Goal: Book appointment/travel/reservation

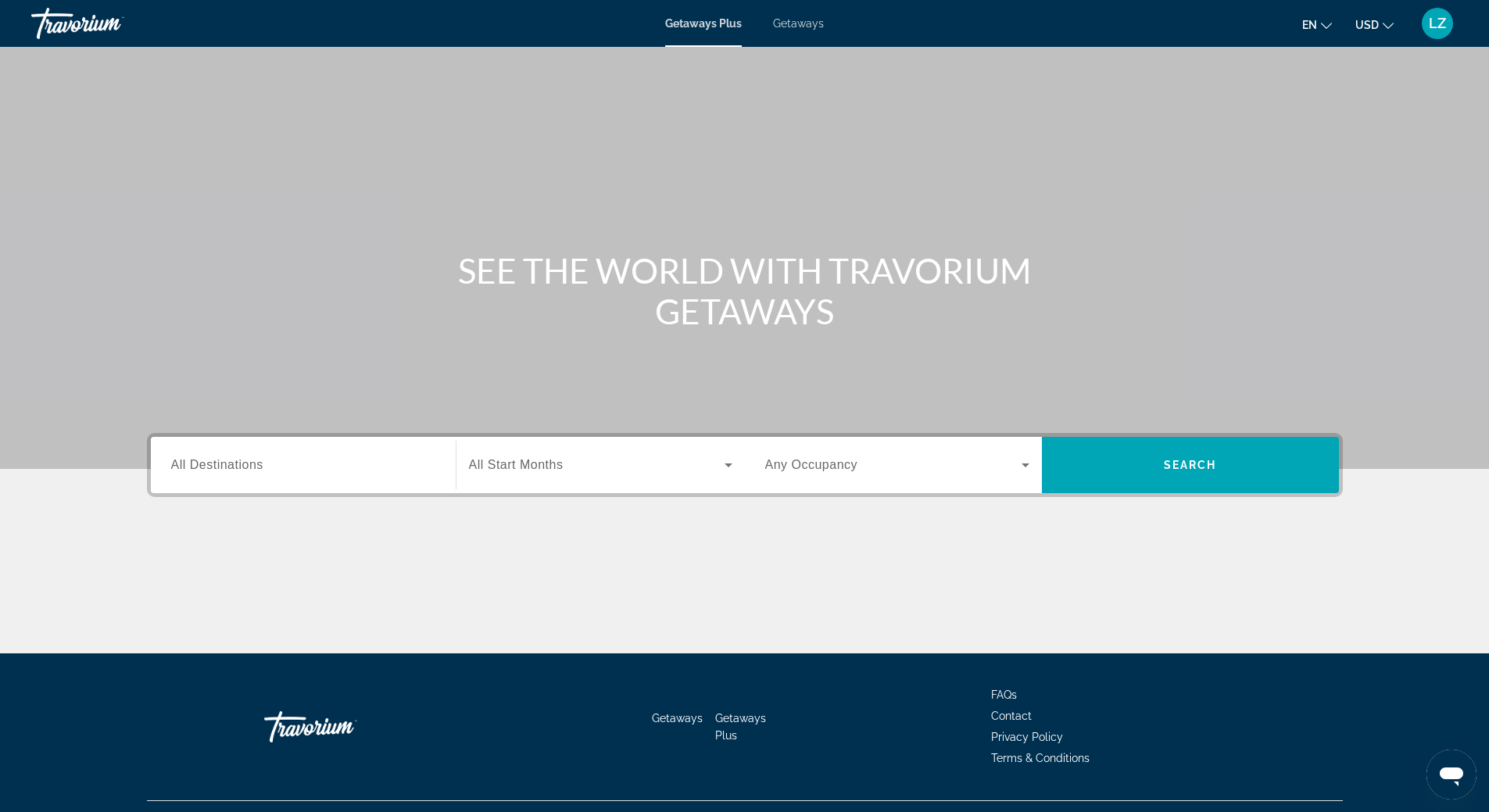
click at [809, 23] on span "Getaways" at bounding box center [798, 23] width 51 height 12
click at [242, 460] on span "All Destinations" at bounding box center [217, 465] width 92 height 13
click at [242, 460] on input "Destination All Destinations" at bounding box center [303, 465] width 264 height 19
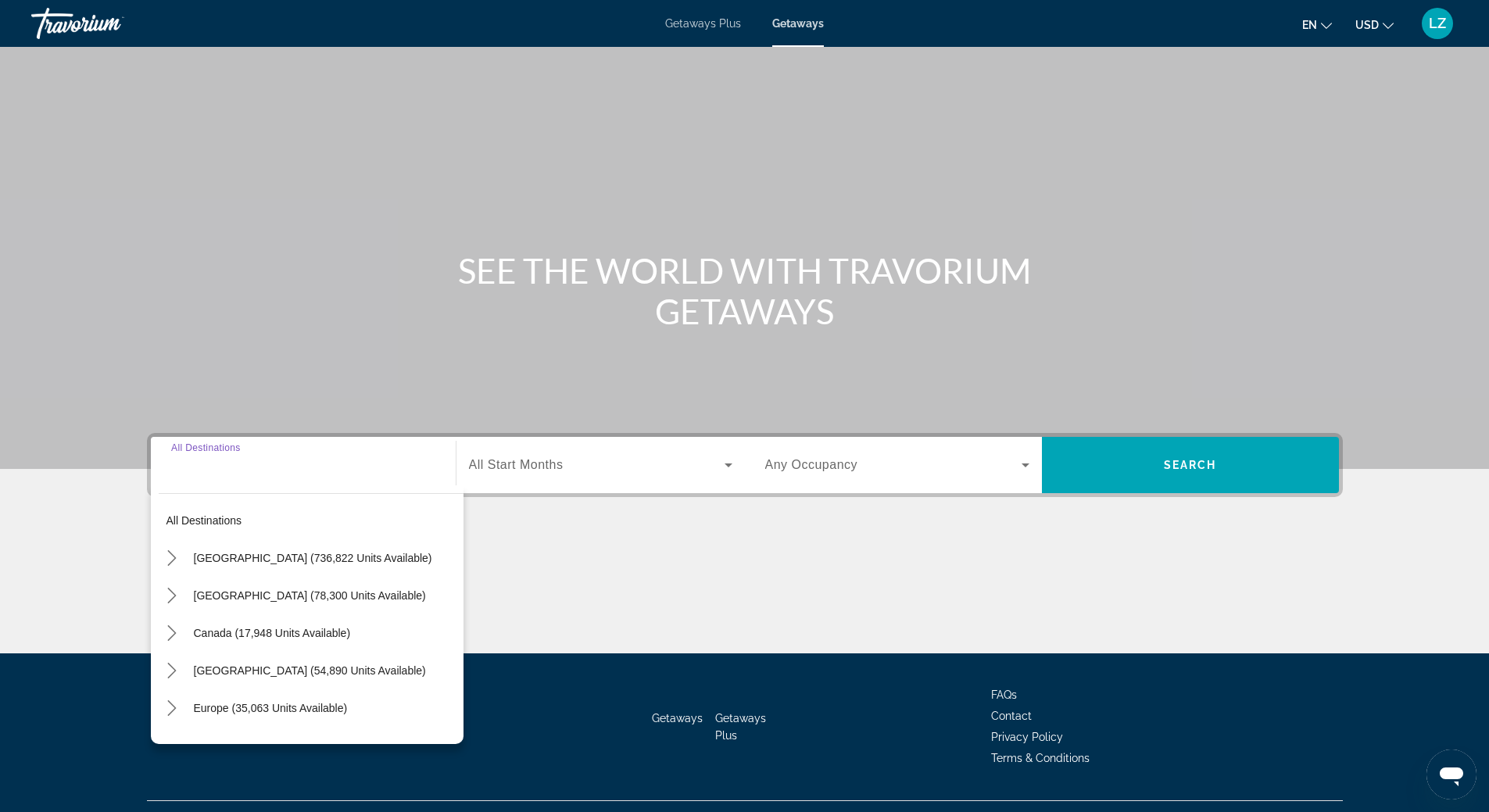
scroll to position [33, 0]
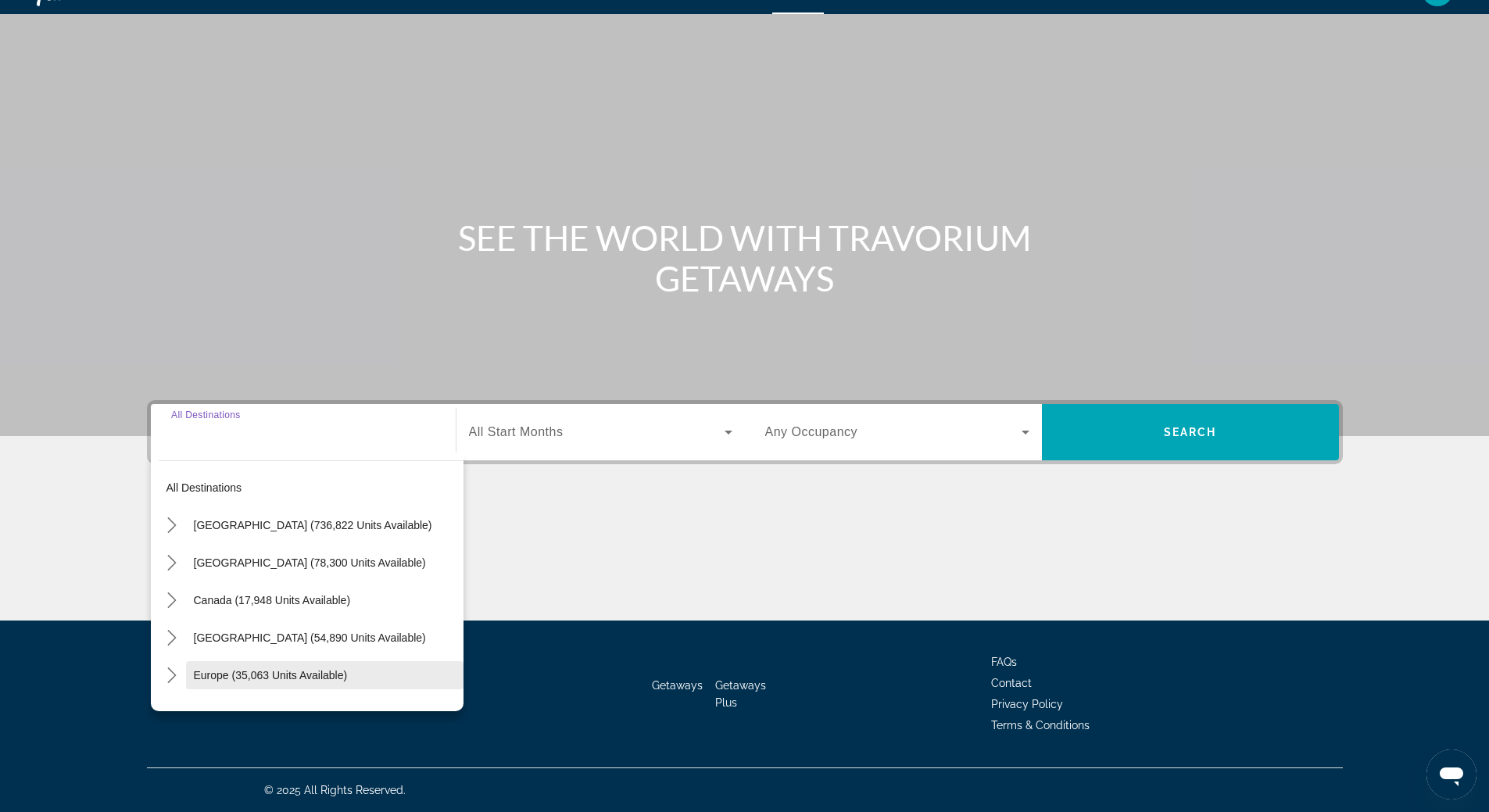
click at [246, 680] on span "Europe (35,063 units available)" at bounding box center [271, 675] width 154 height 12
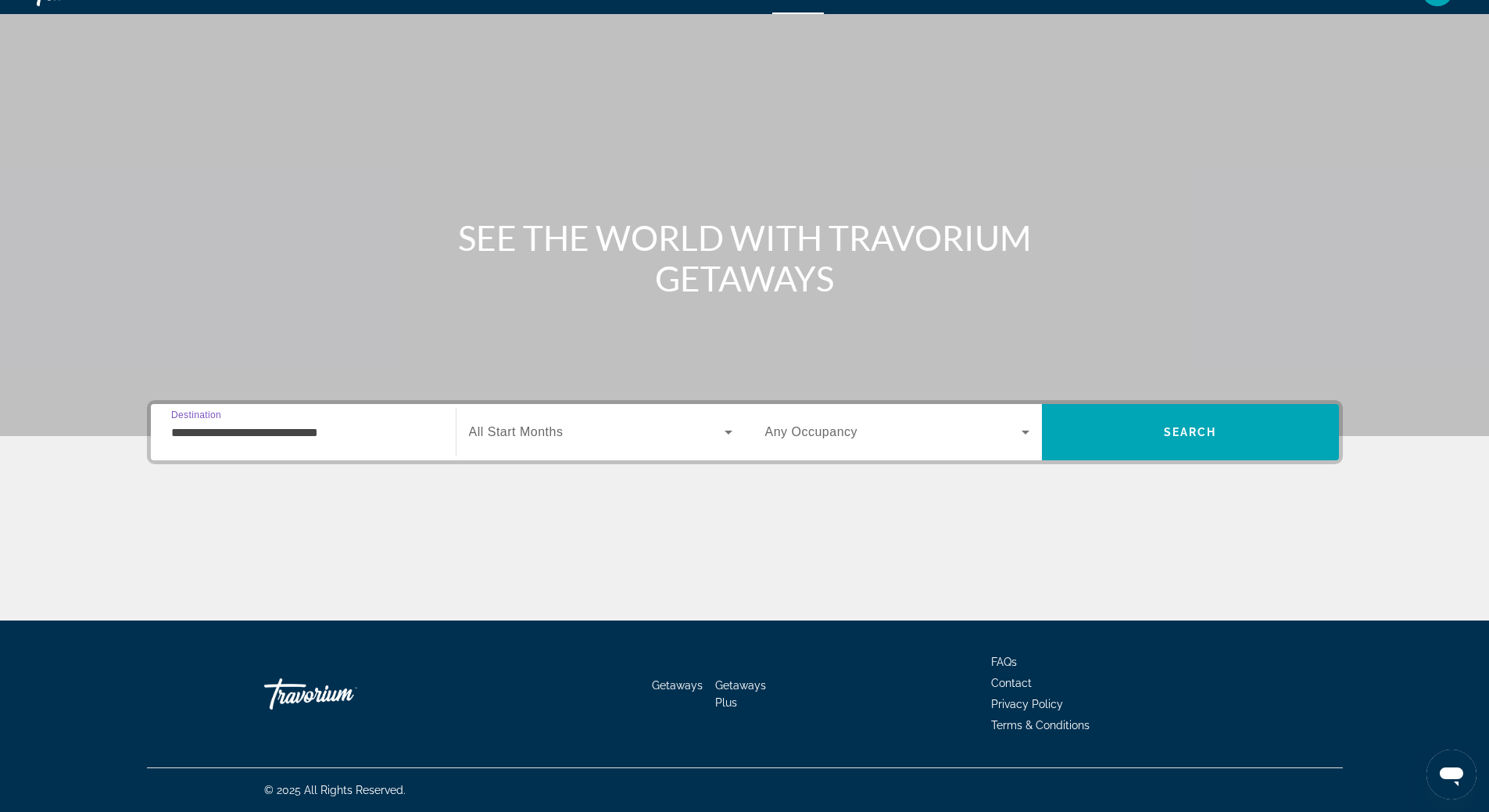
click at [287, 438] on input "**********" at bounding box center [303, 432] width 264 height 19
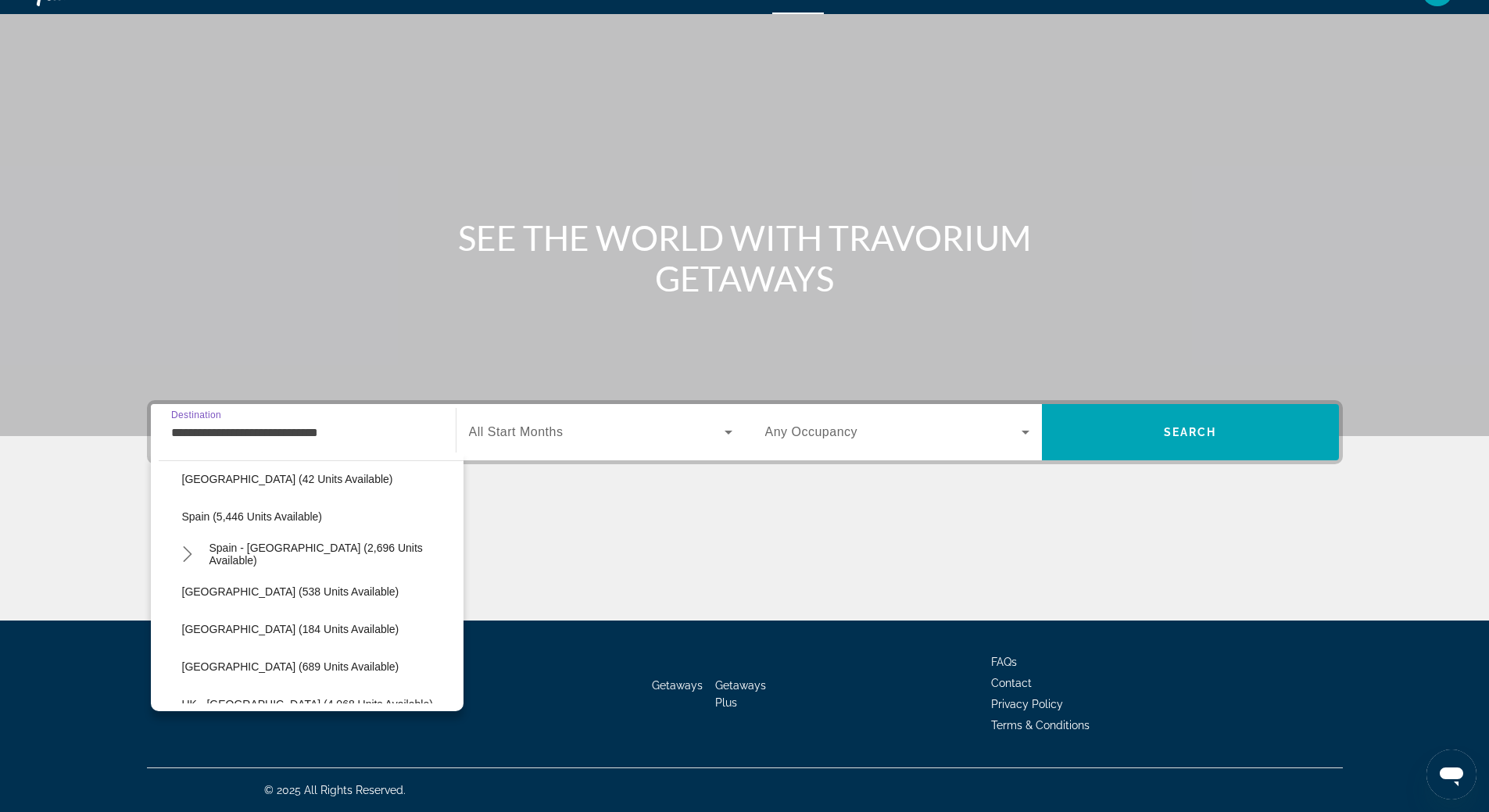
scroll to position [874, 0]
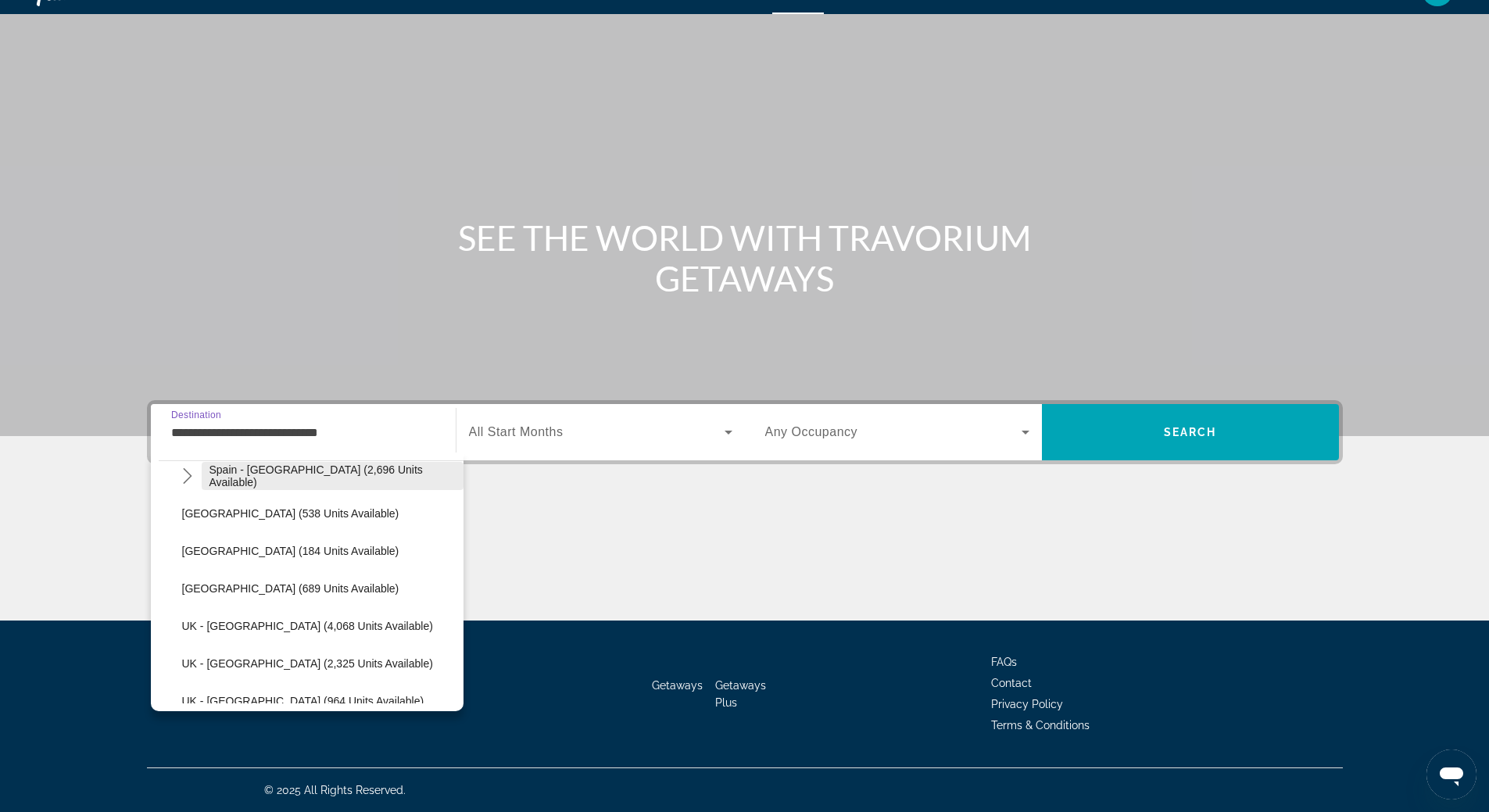
click at [287, 470] on span "Spain - [GEOGRAPHIC_DATA] (2,696 units available)" at bounding box center [332, 475] width 247 height 25
type input "**********"
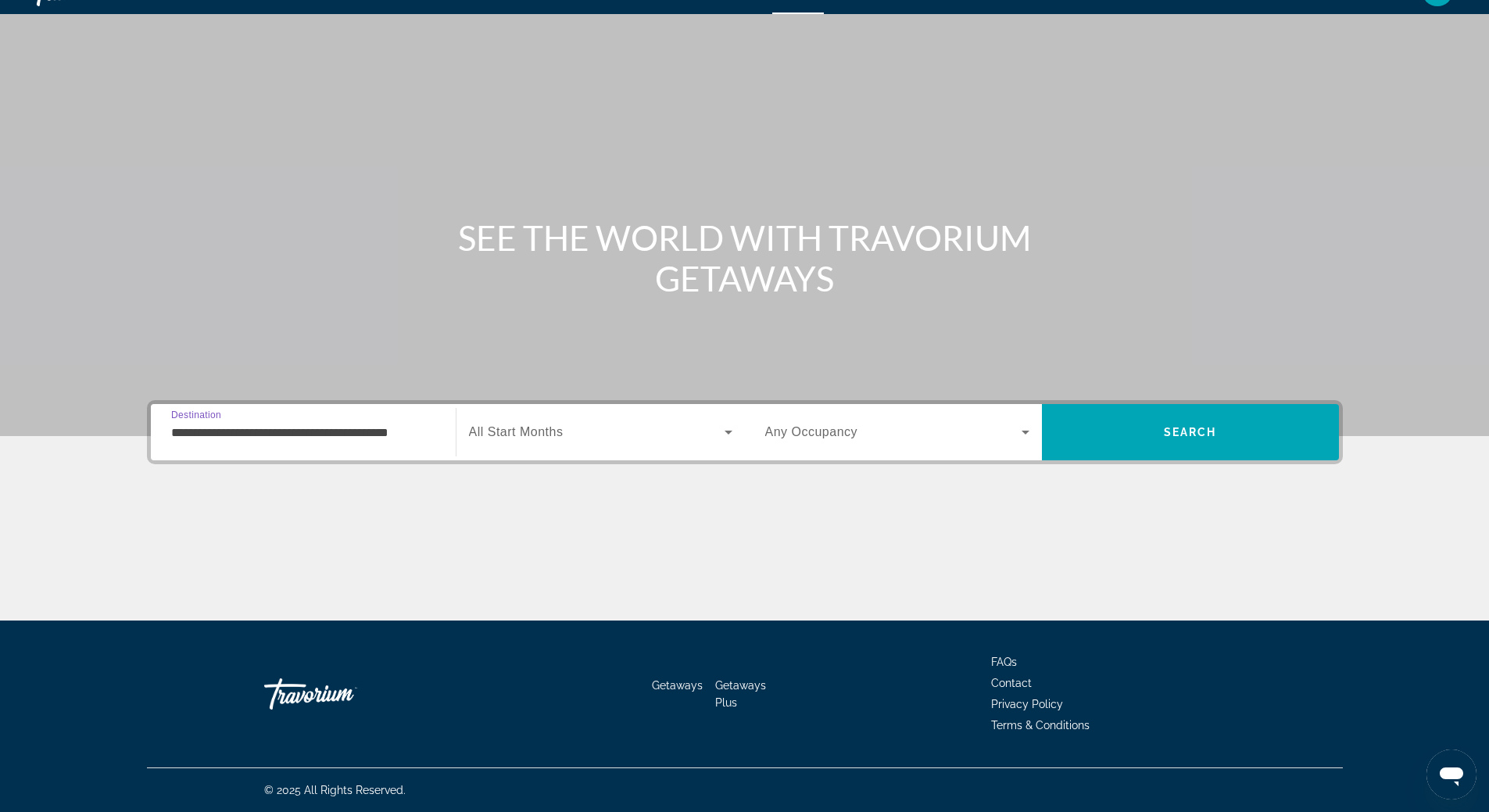
click at [728, 434] on icon "Search widget" at bounding box center [728, 432] width 8 height 4
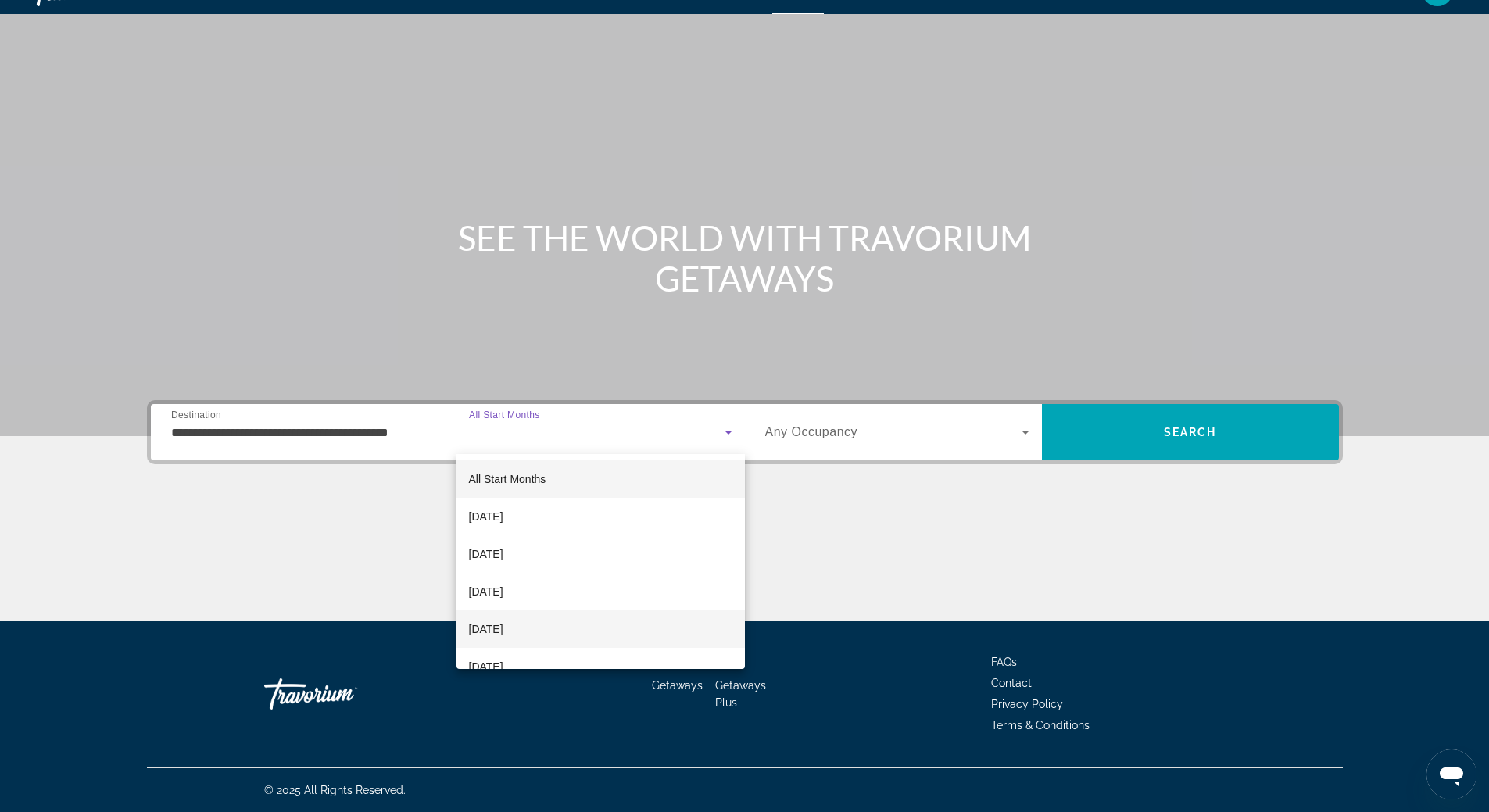
click at [622, 630] on mat-option "[DATE]" at bounding box center [601, 629] width 289 height 37
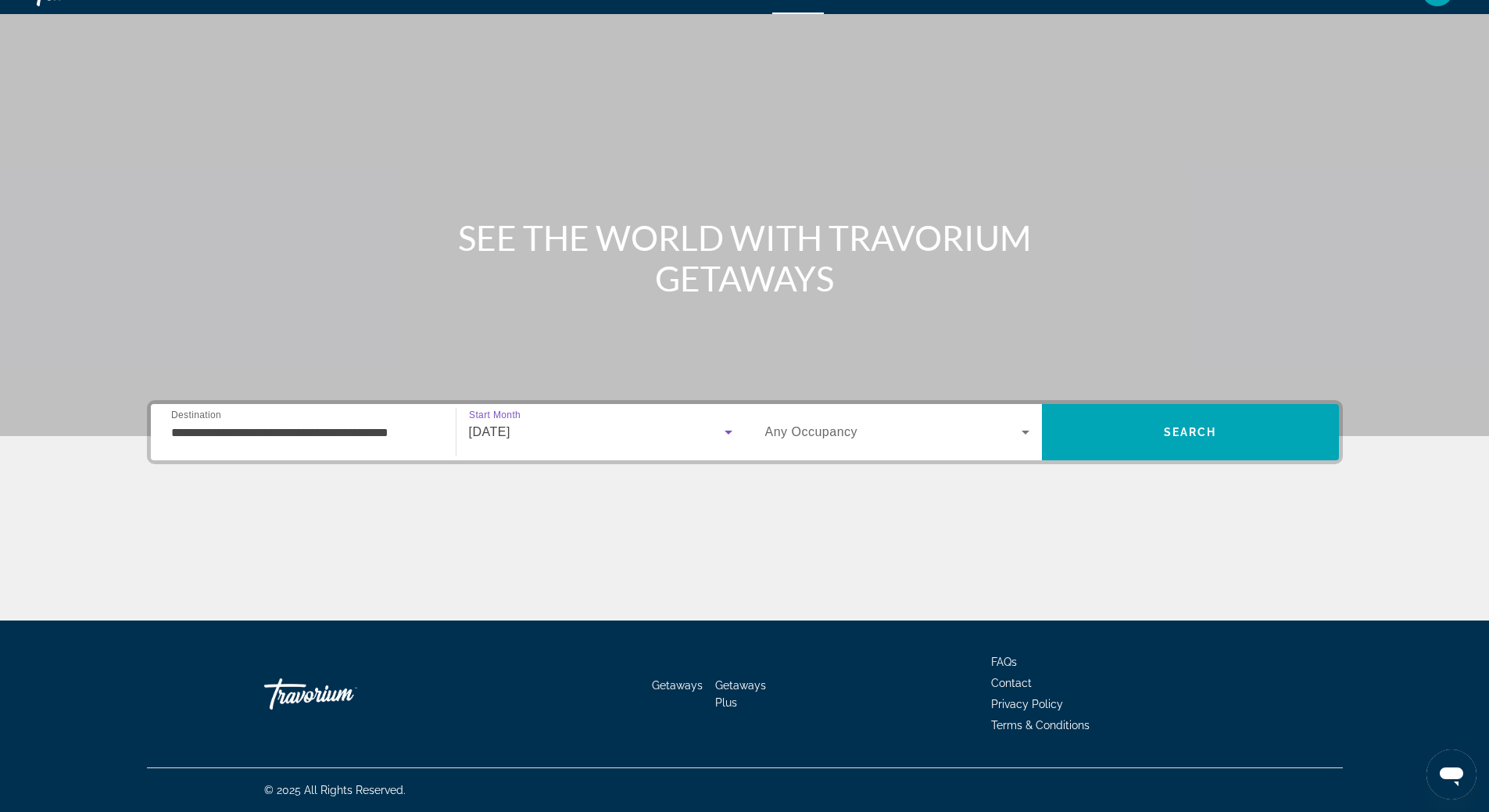
click at [1026, 432] on icon "Search widget" at bounding box center [1026, 432] width 8 height 4
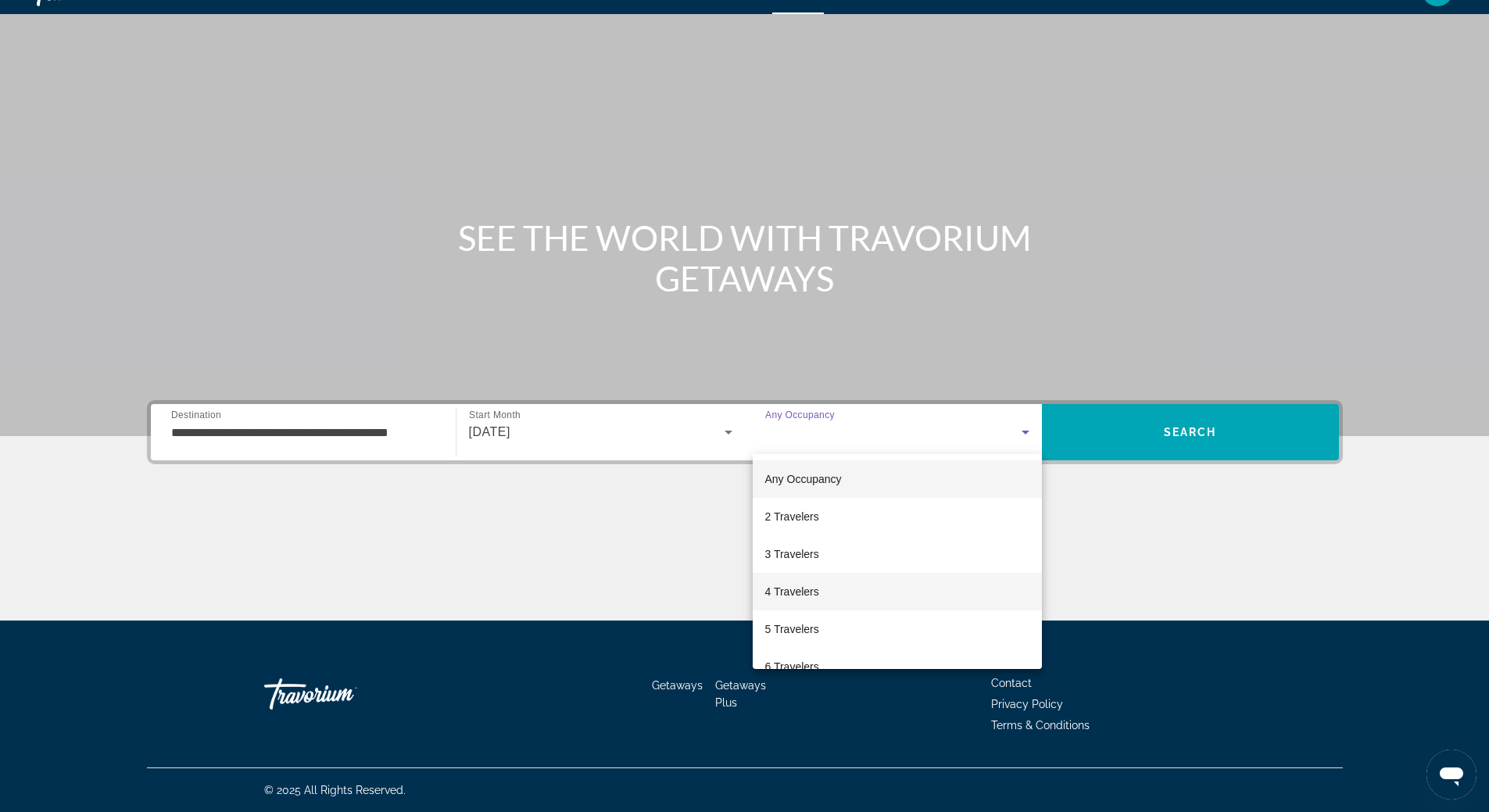
click at [957, 597] on mat-option "4 Travelers" at bounding box center [897, 591] width 289 height 37
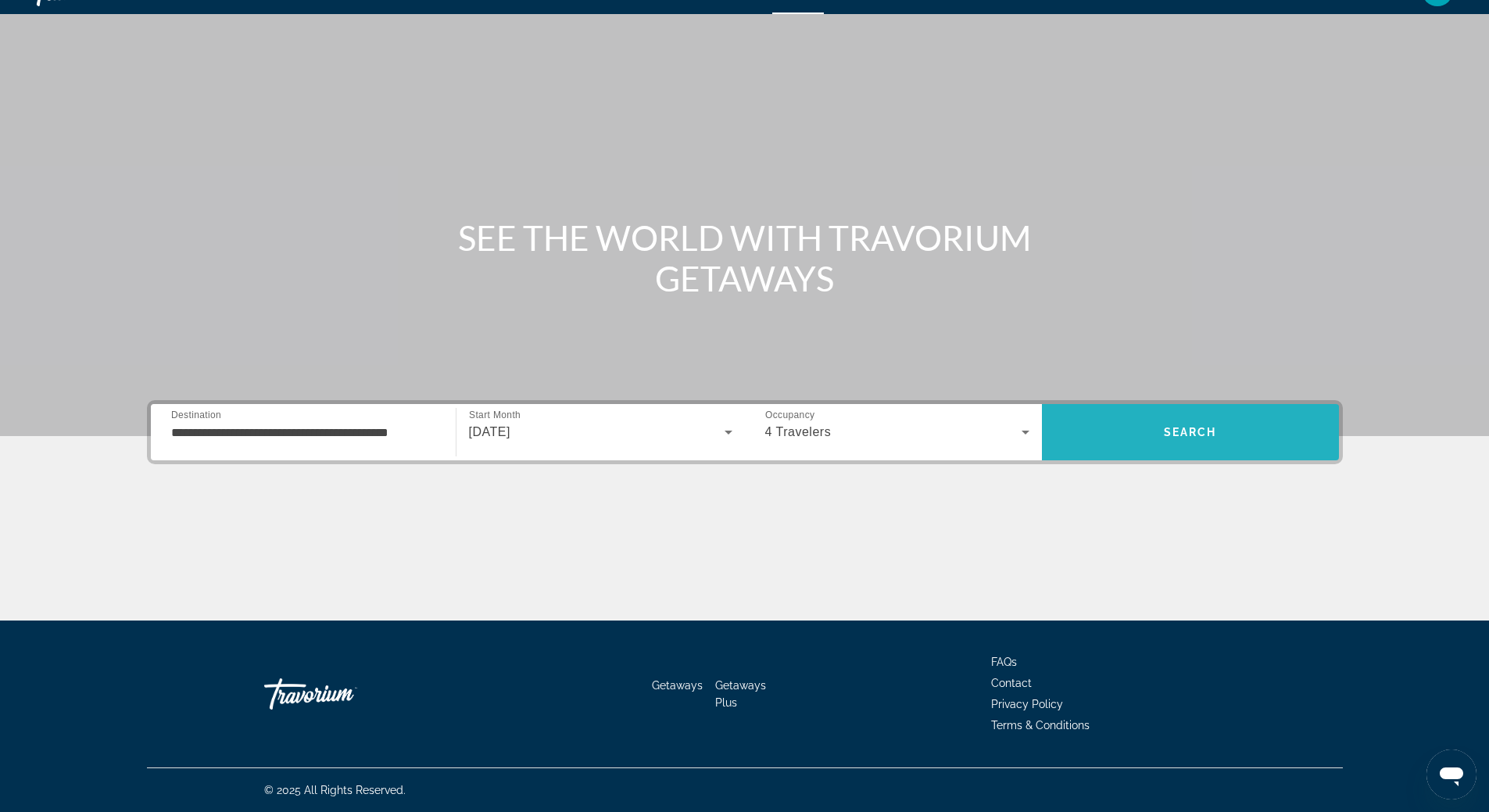
click at [1176, 435] on span "Search" at bounding box center [1191, 431] width 53 height 12
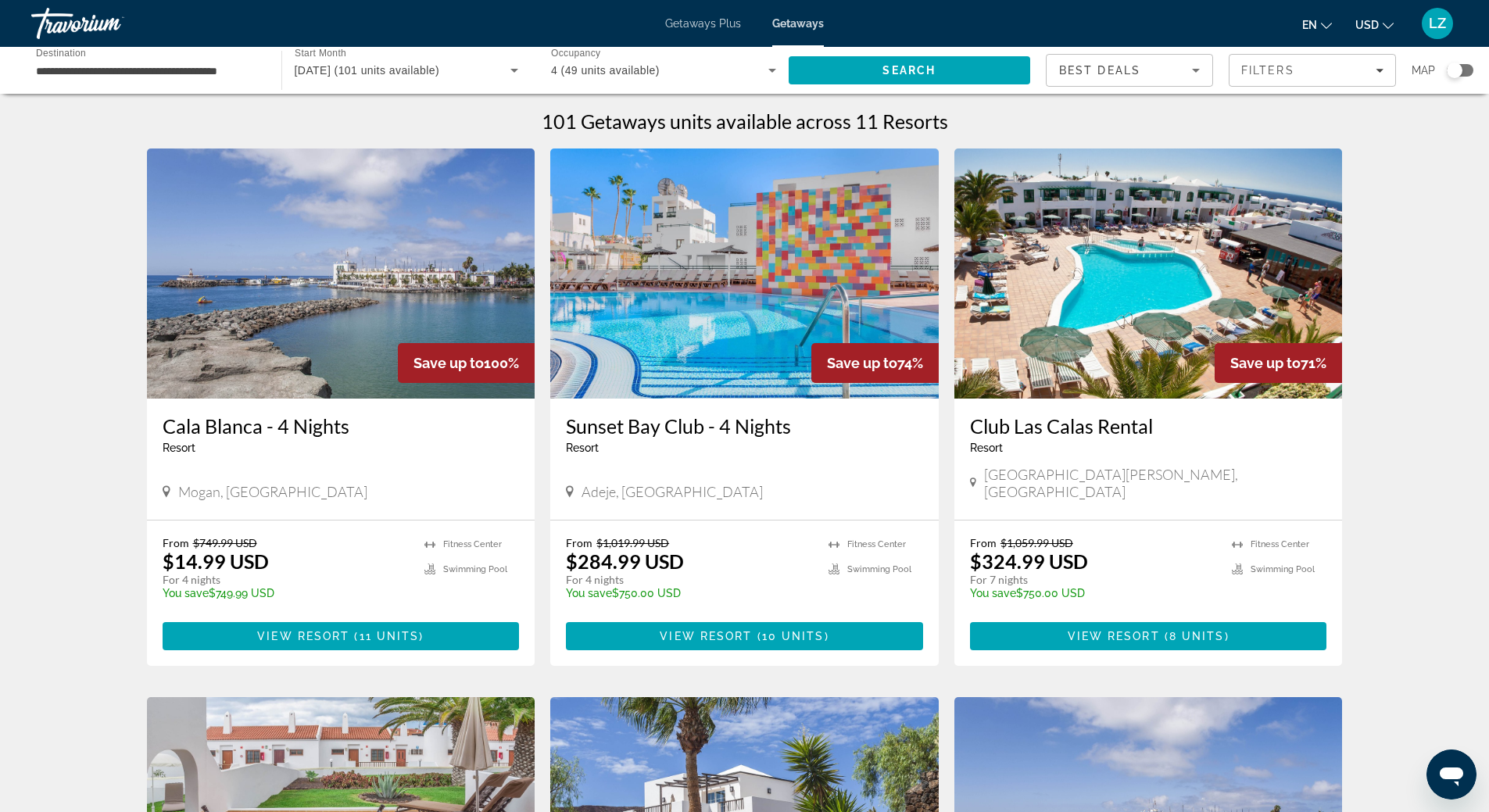
click at [609, 429] on h3 "Sunset Bay Club - 4 Nights" at bounding box center [744, 426] width 357 height 23
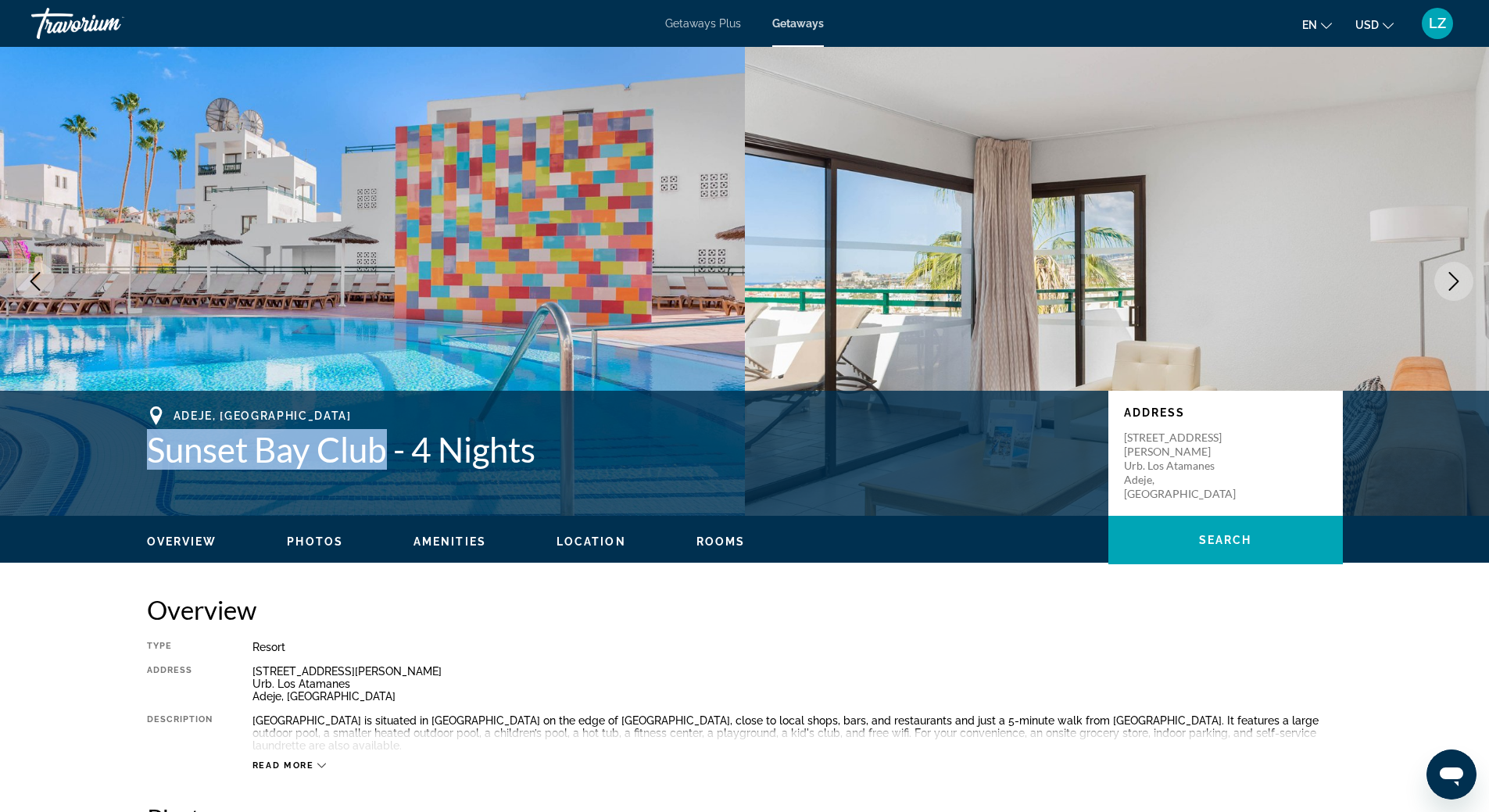
drag, startPoint x: 389, startPoint y: 454, endPoint x: 153, endPoint y: 452, distance: 236.0
click at [153, 452] on h1 "Sunset Bay Club - 4 Nights" at bounding box center [620, 449] width 946 height 40
copy h1 "Sunset Bay Club"
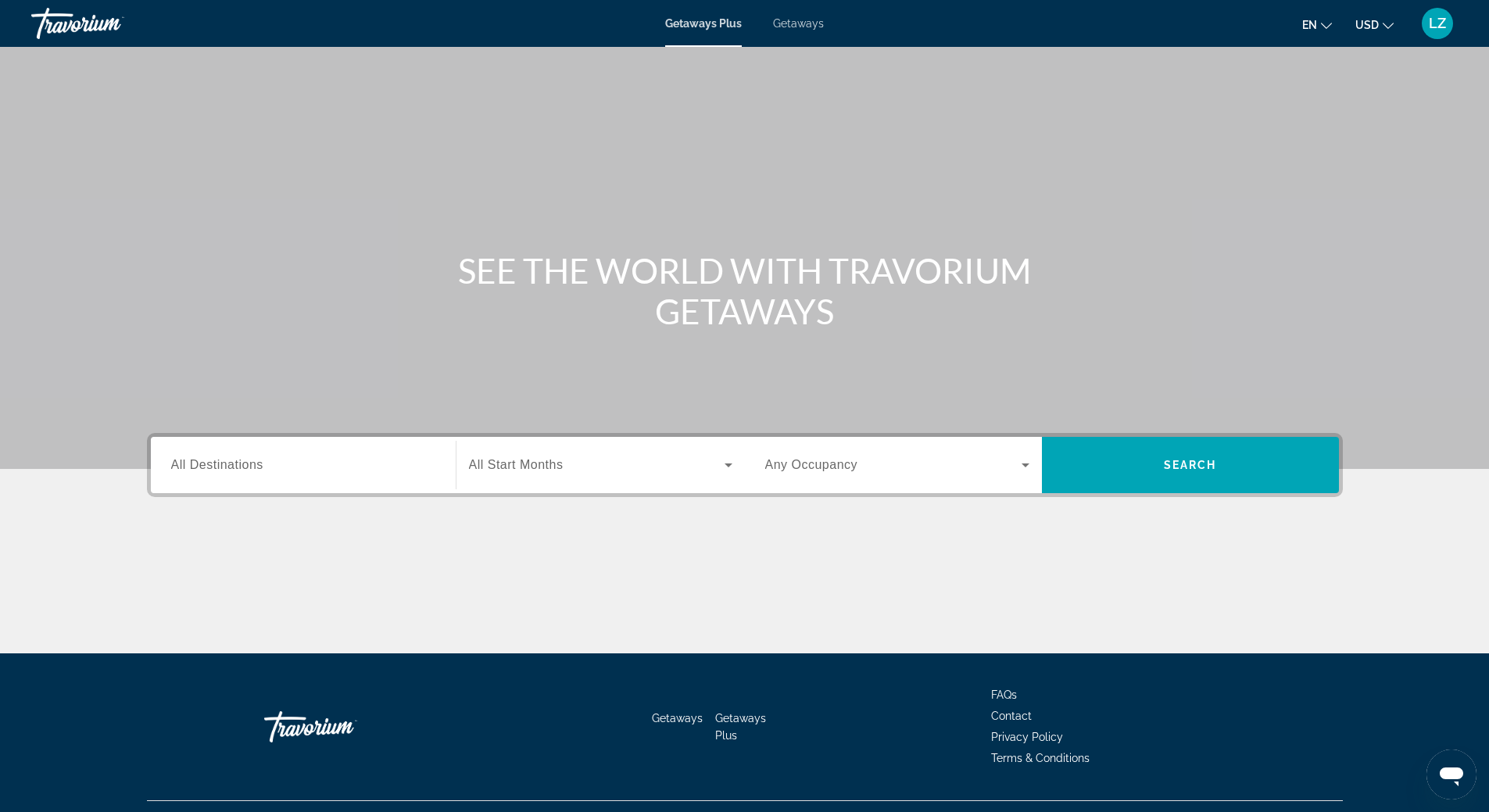
click at [808, 27] on span "Getaways" at bounding box center [798, 23] width 51 height 12
click at [252, 465] on span "All Destinations" at bounding box center [217, 465] width 92 height 13
click at [252, 465] on input "Destination All Destinations" at bounding box center [303, 465] width 264 height 19
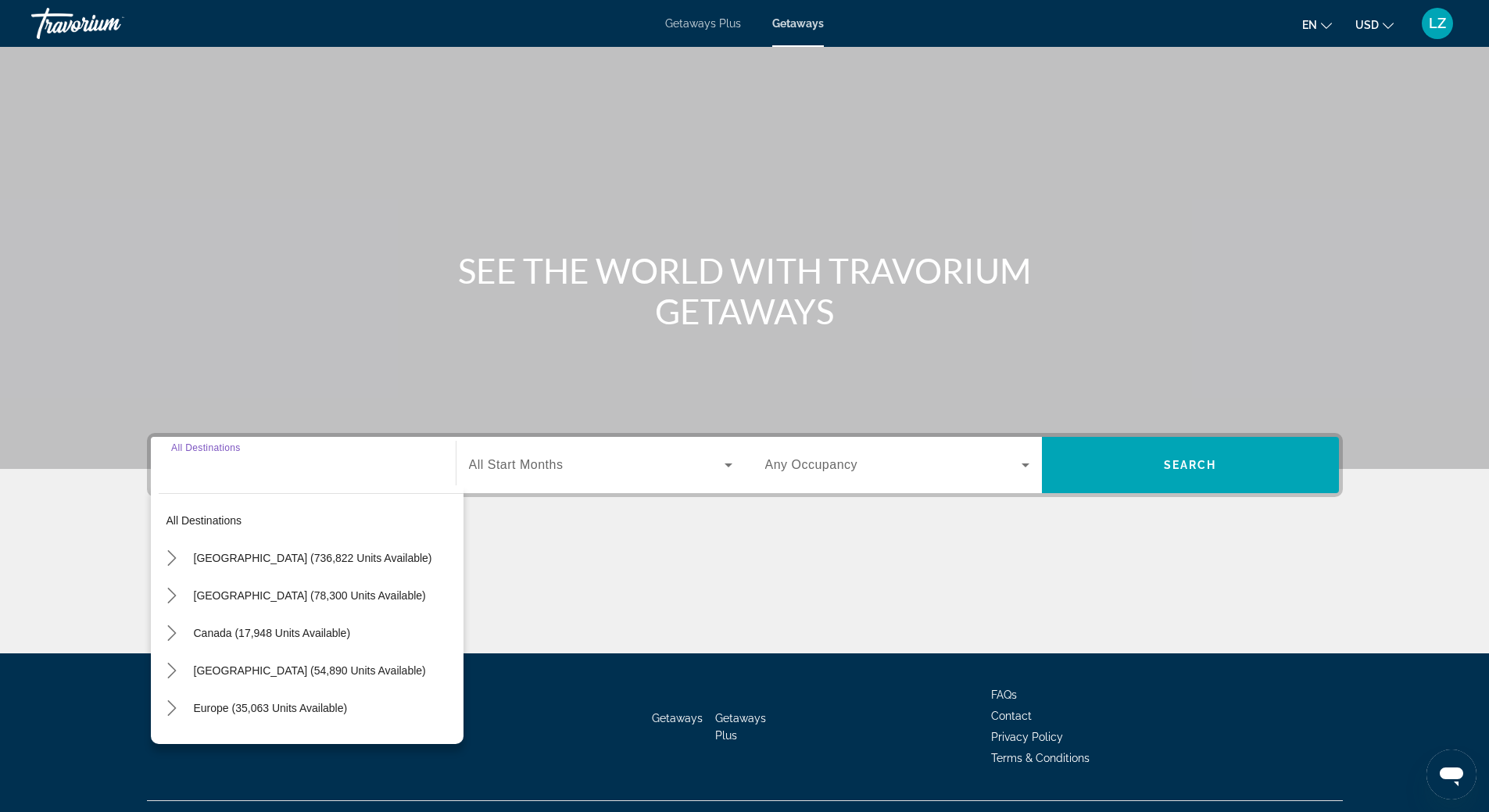
scroll to position [33, 0]
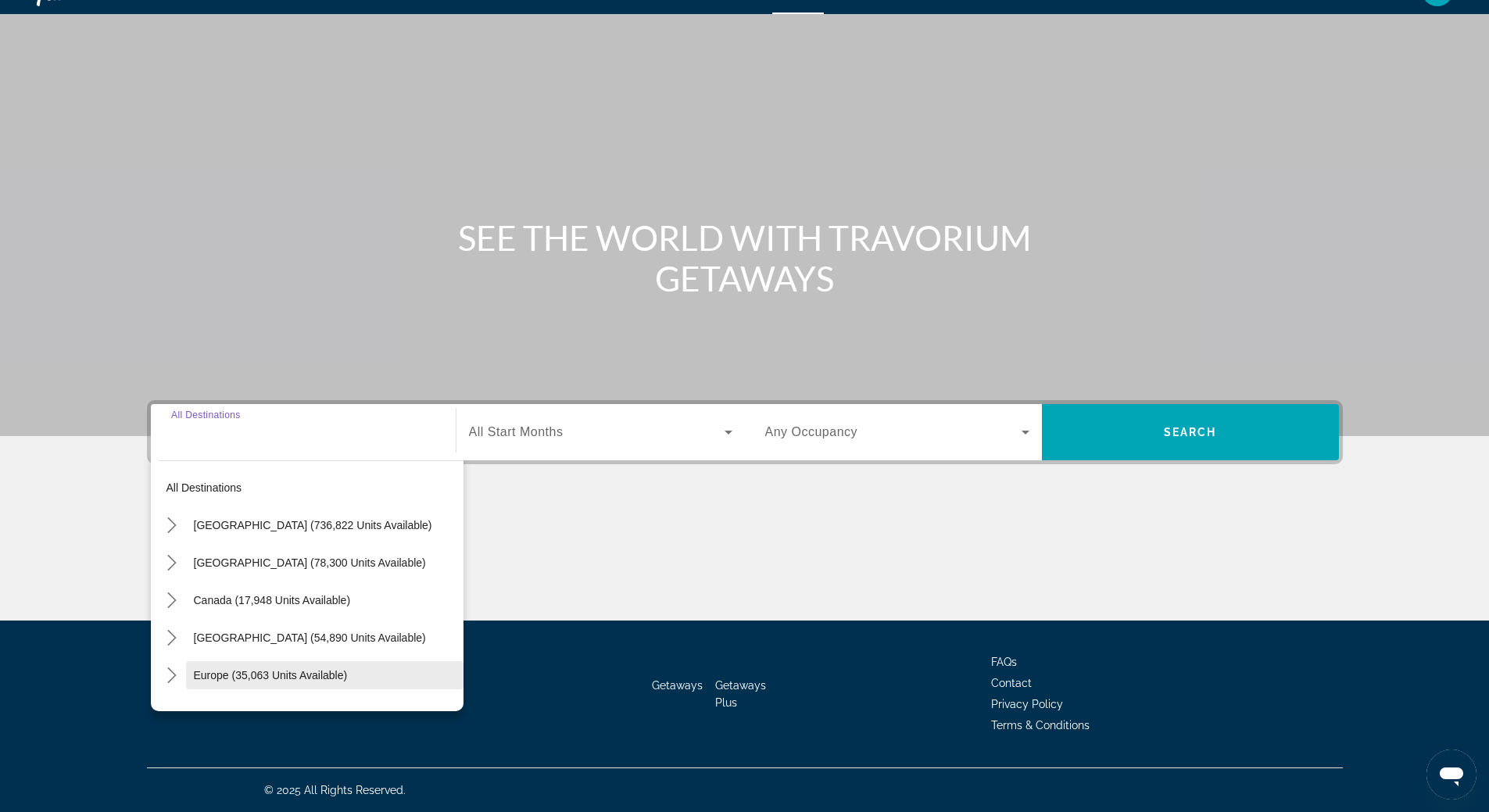
click at [247, 671] on span "Europe (35,063 units available)" at bounding box center [271, 675] width 154 height 12
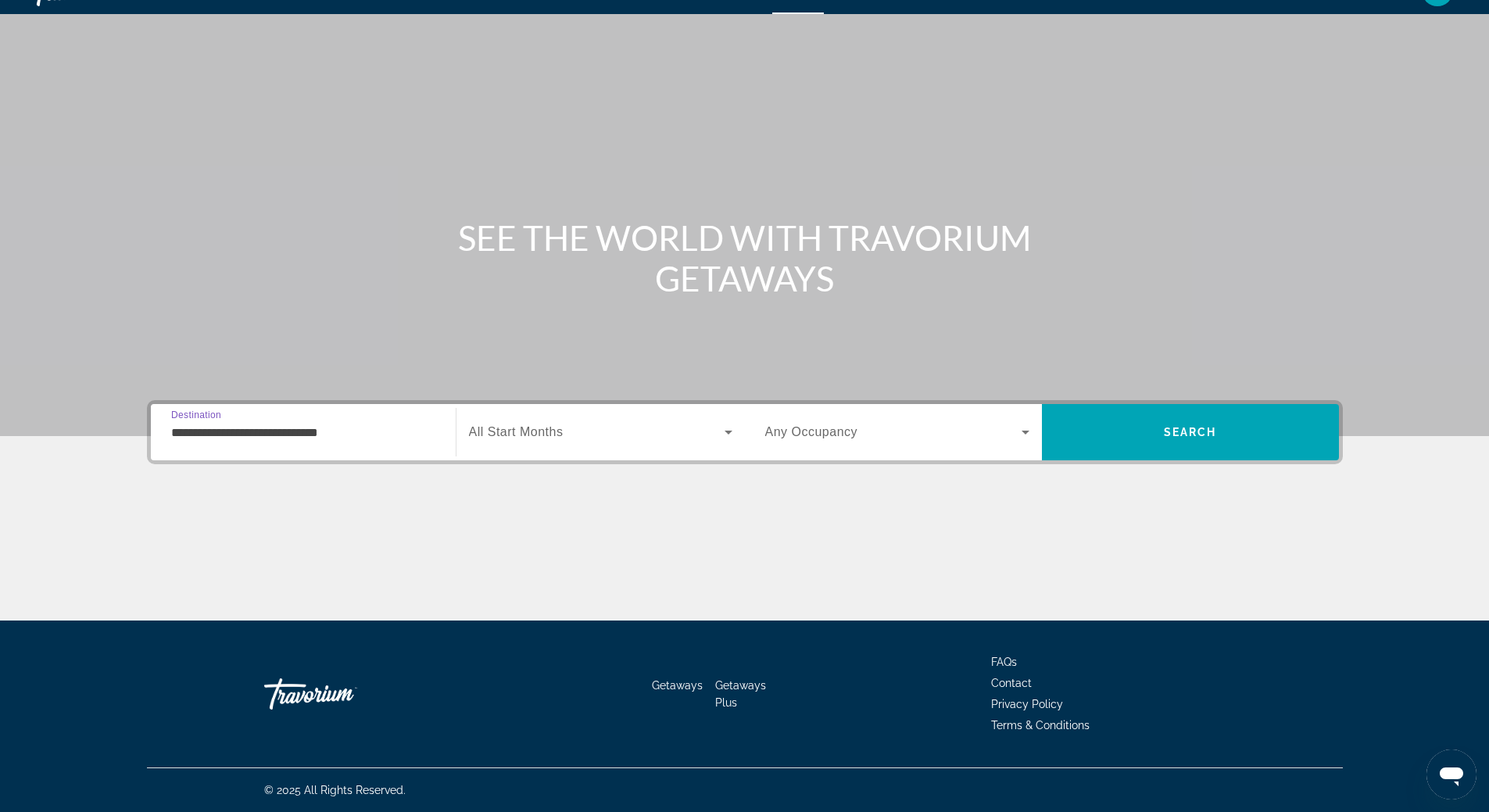
click at [245, 427] on input "**********" at bounding box center [303, 432] width 264 height 19
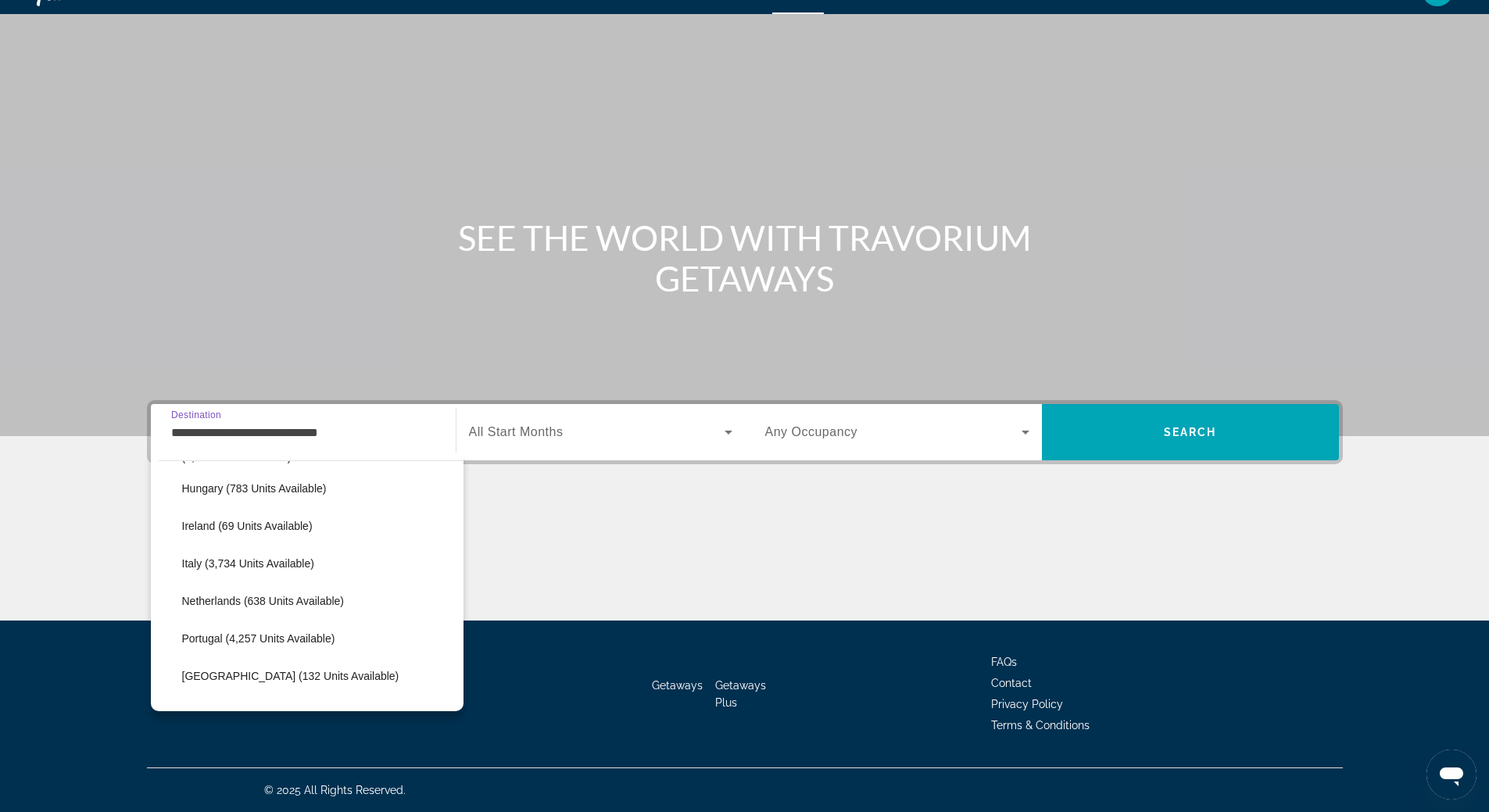
scroll to position [718, 0]
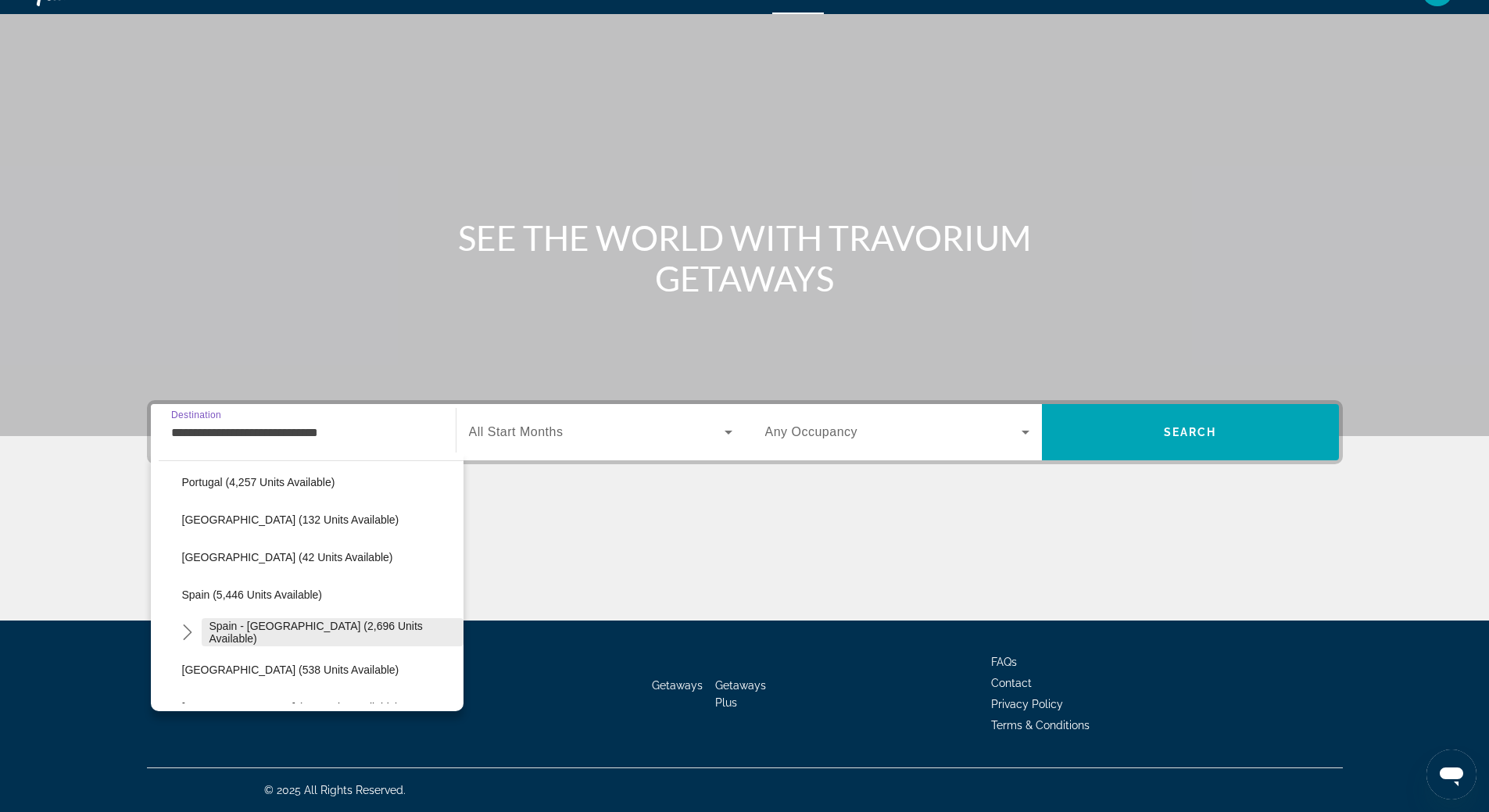
click at [270, 629] on span "Spain - [GEOGRAPHIC_DATA] (2,696 units available)" at bounding box center [332, 632] width 247 height 25
type input "**********"
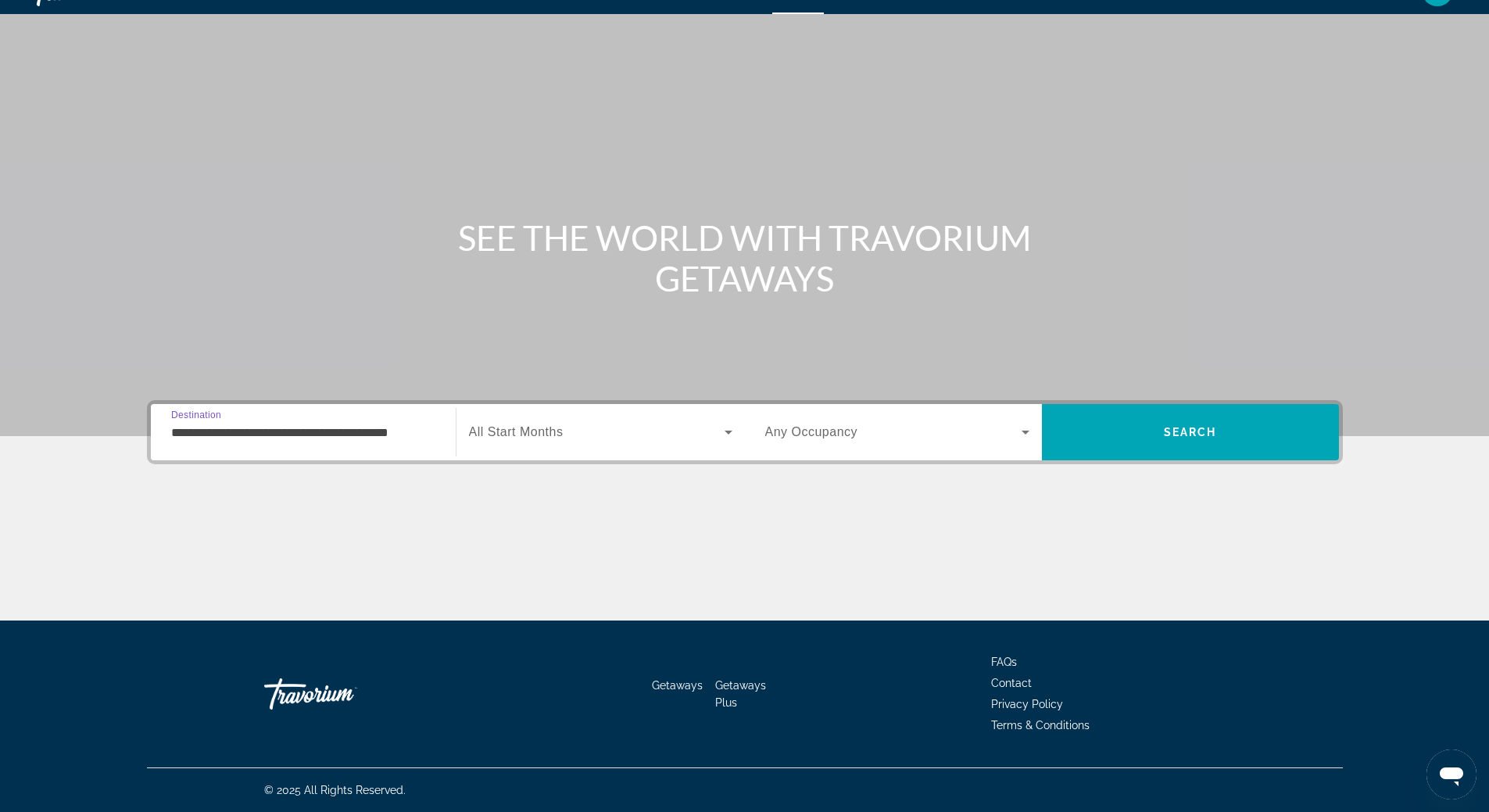
click at [728, 433] on icon "Search widget" at bounding box center [728, 432] width 8 height 4
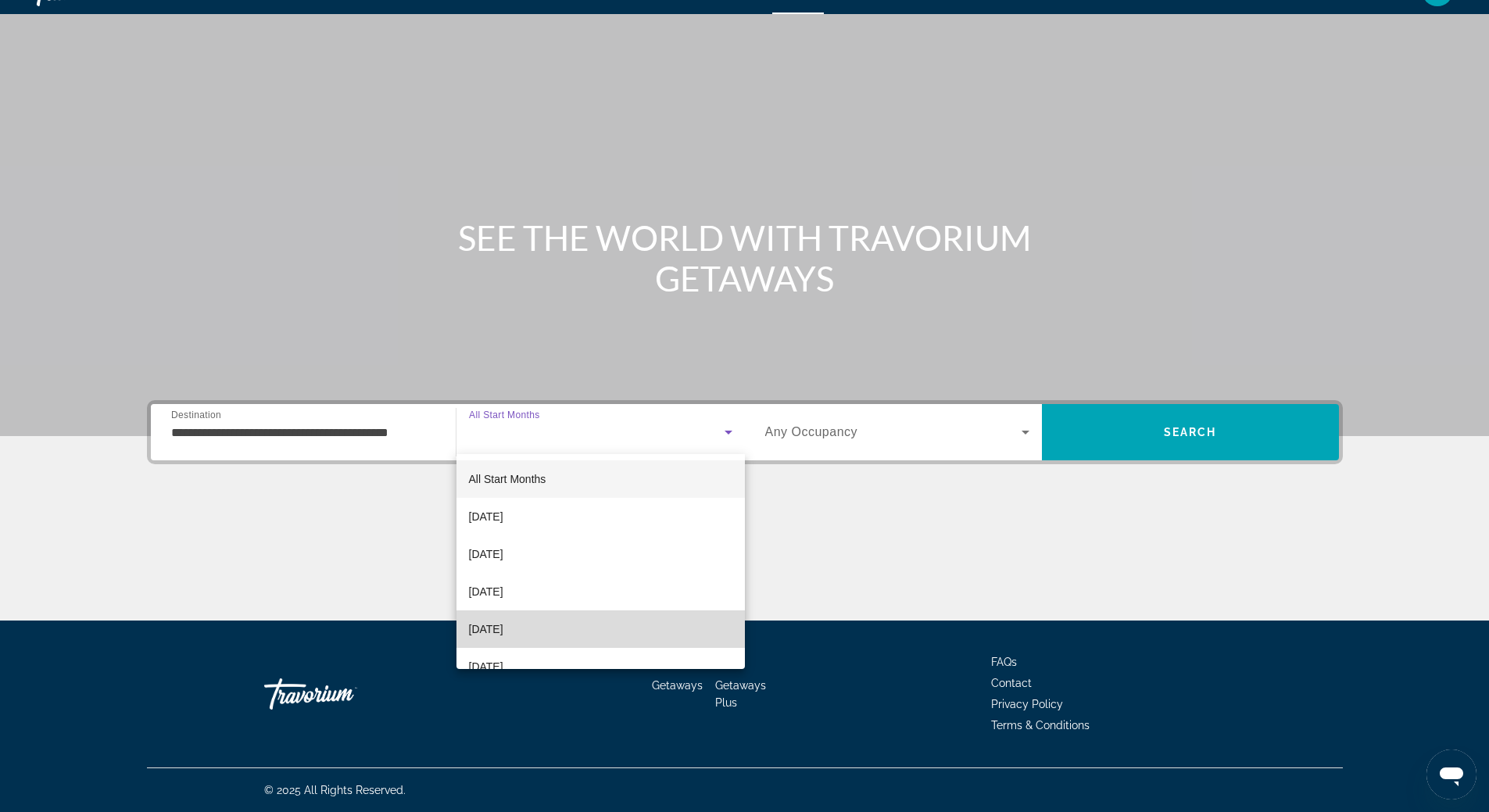
click at [608, 633] on mat-option "[DATE]" at bounding box center [601, 629] width 289 height 37
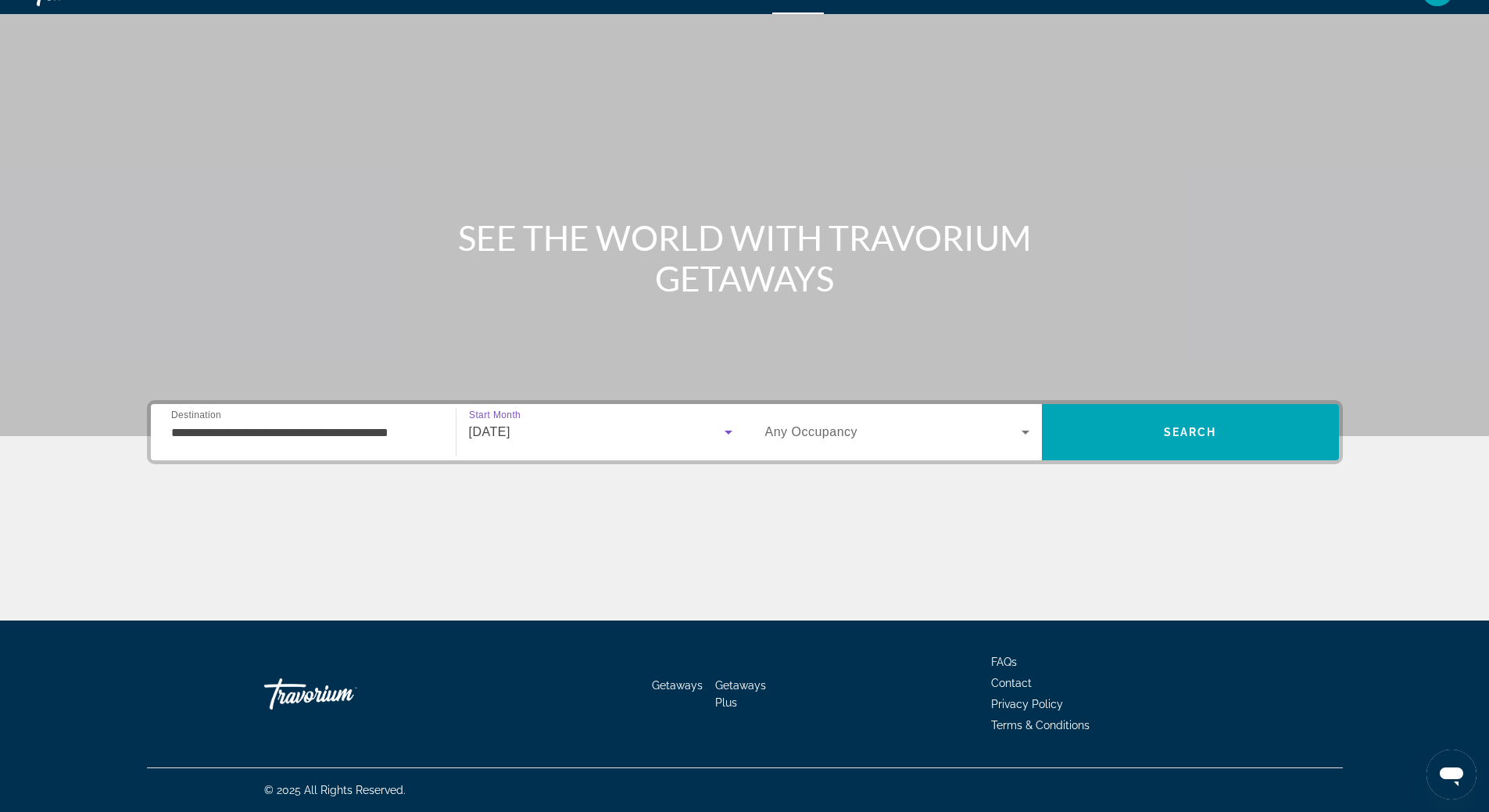
click at [1027, 435] on icon "Search widget" at bounding box center [1025, 431] width 19 height 19
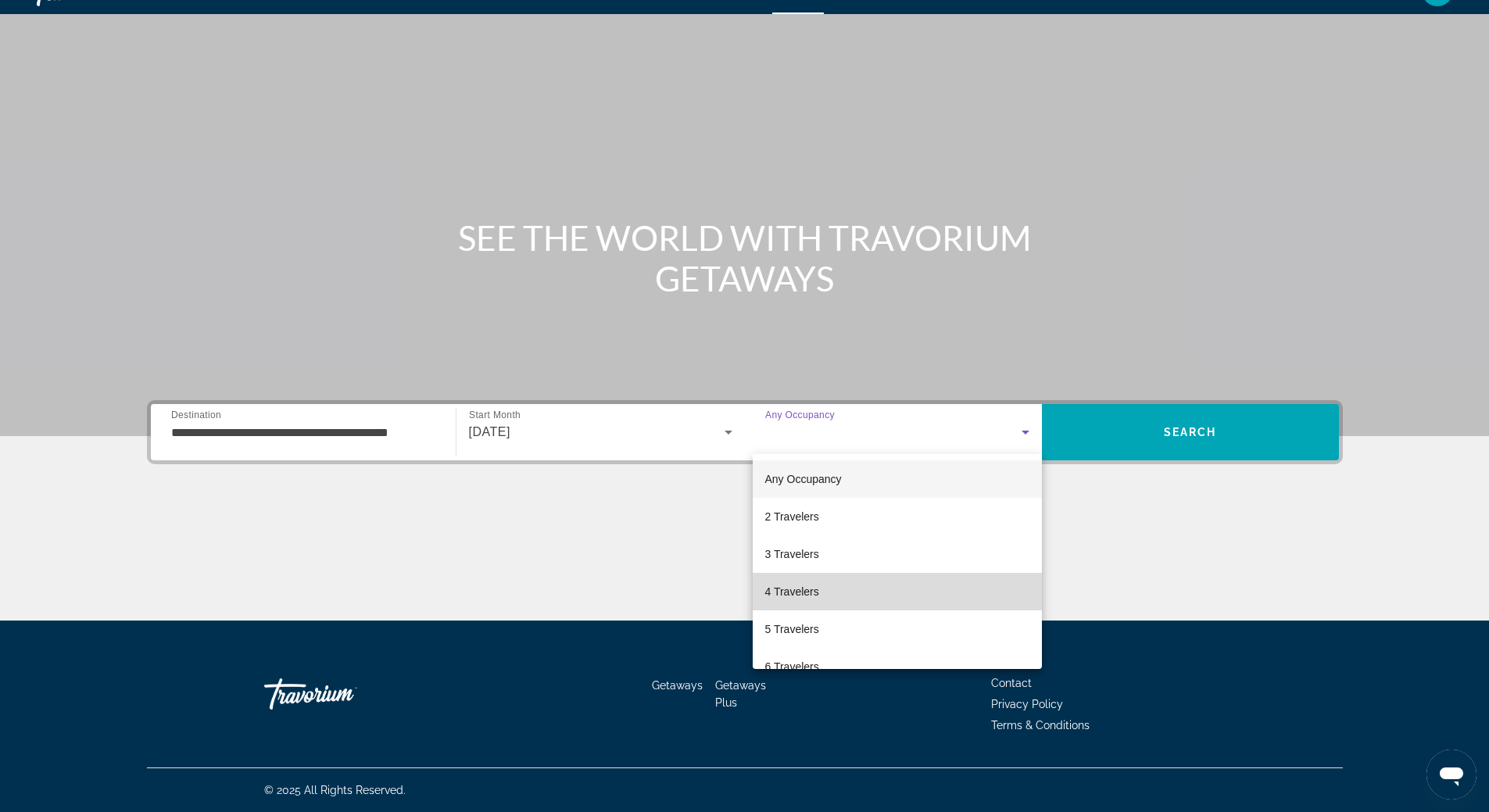
click at [913, 587] on mat-option "4 Travelers" at bounding box center [897, 591] width 289 height 37
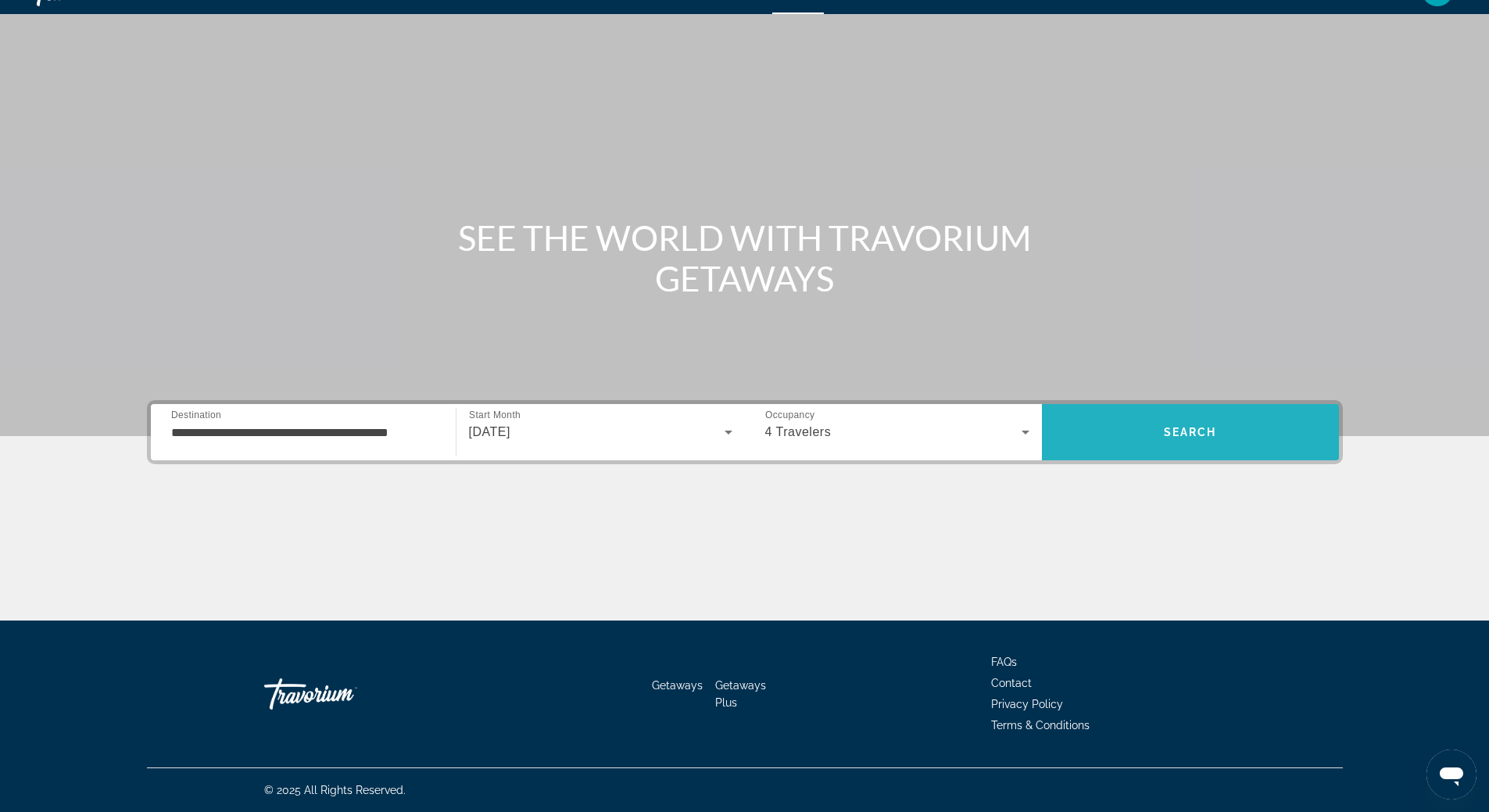
click at [1190, 431] on span "Search" at bounding box center [1191, 431] width 53 height 12
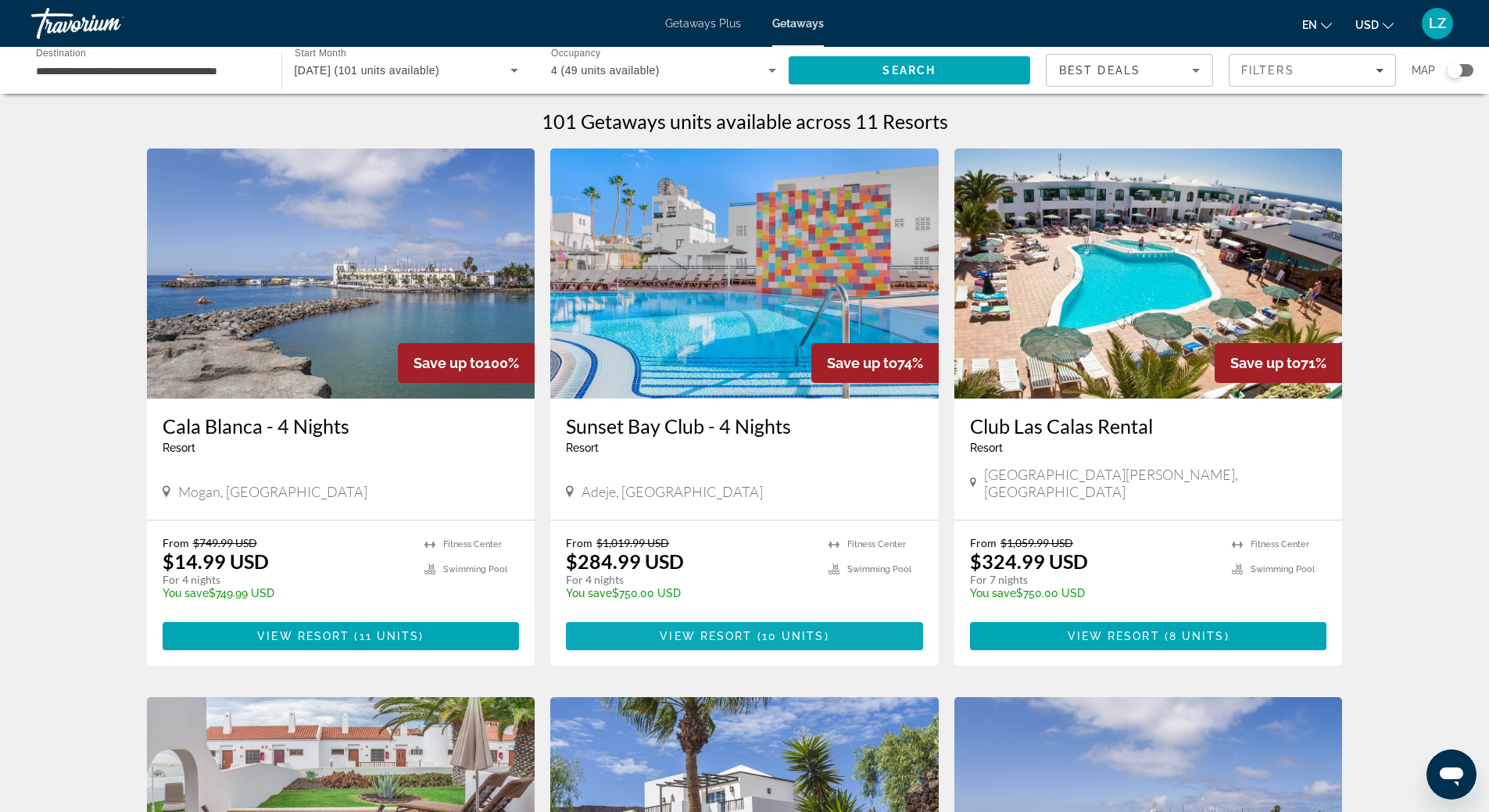
click at [761, 625] on span "Main content" at bounding box center [744, 636] width 357 height 37
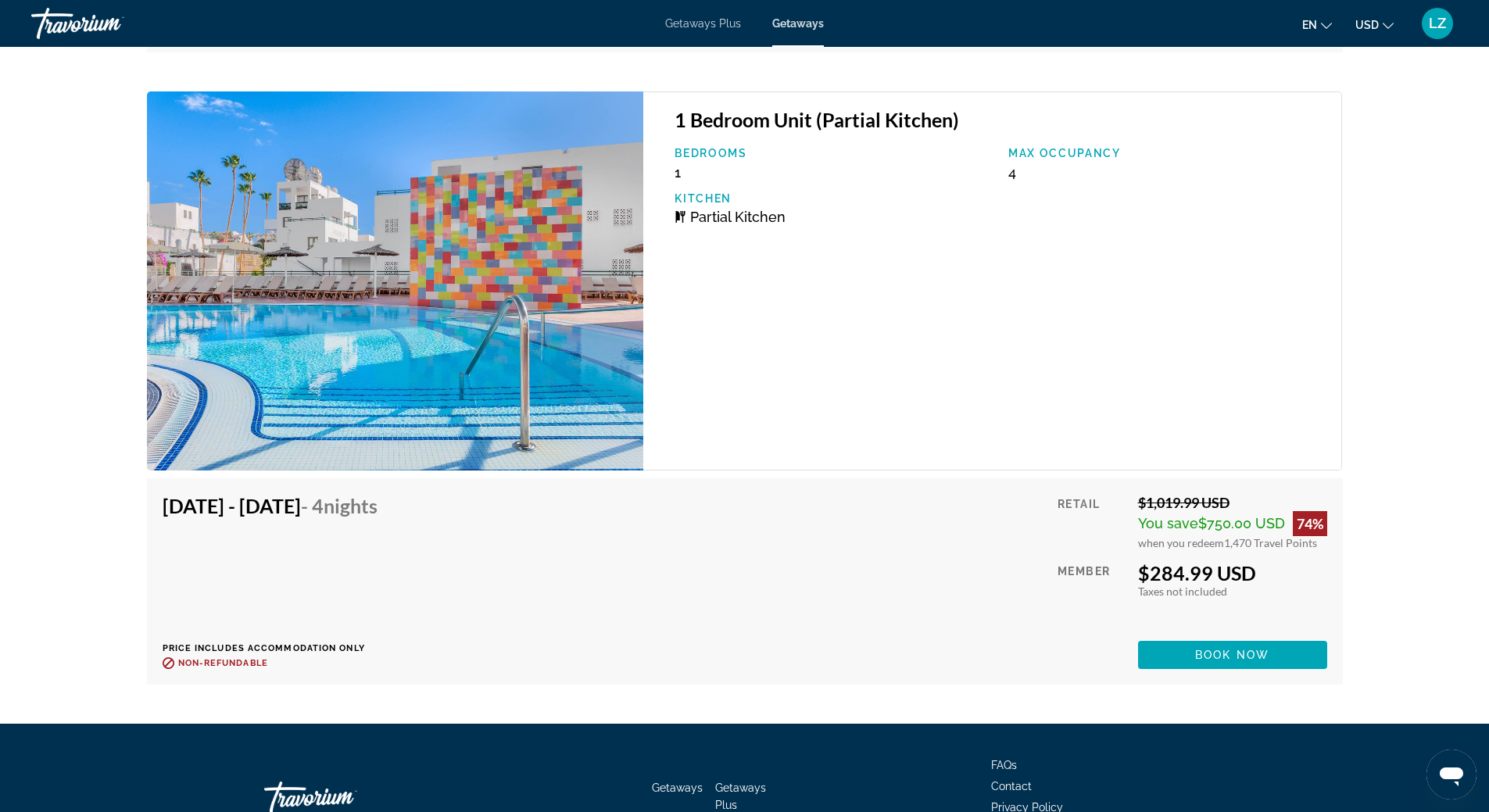
scroll to position [3919, 0]
